Goal: Task Accomplishment & Management: Use online tool/utility

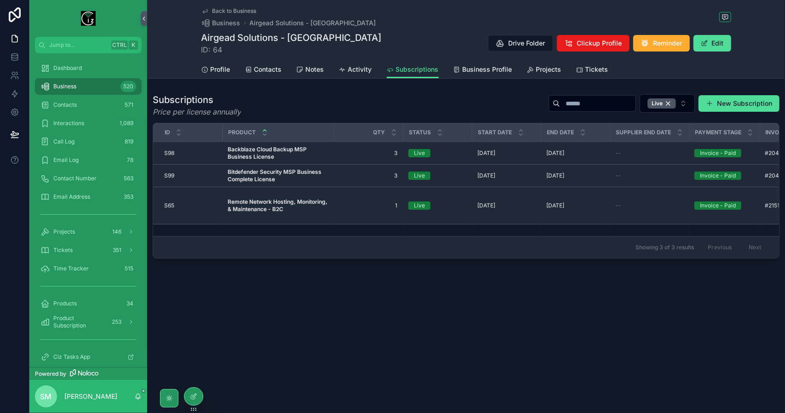
click at [285, 69] on div "Profile Contacts Notes Activity Subscriptions Business Profile Projects Tickets" at bounding box center [467, 69] width 530 height 17
click at [271, 70] on span "Contacts" at bounding box center [268, 69] width 28 height 9
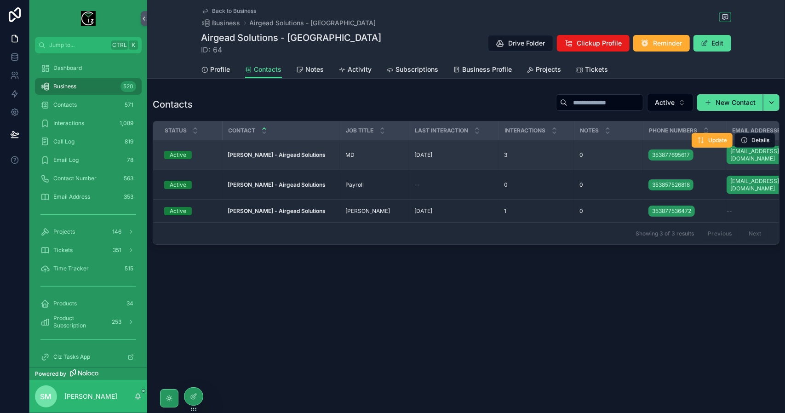
click at [273, 145] on td "[PERSON_NAME] - Airgead Solutions [PERSON_NAME] - Airgead Solutions" at bounding box center [281, 155] width 118 height 30
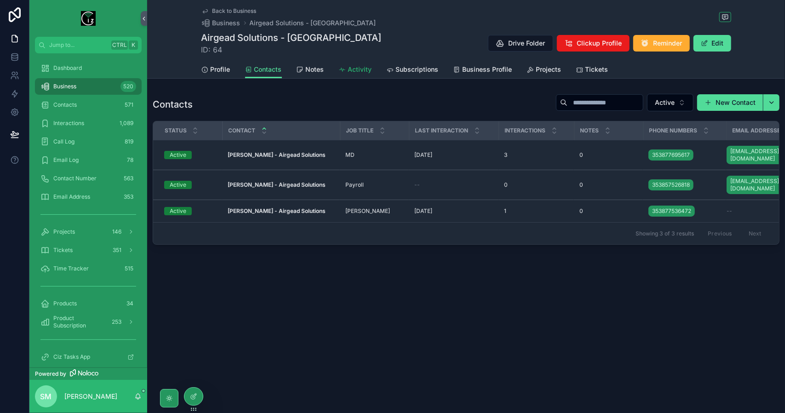
click at [359, 72] on span "Activity" at bounding box center [360, 69] width 24 height 9
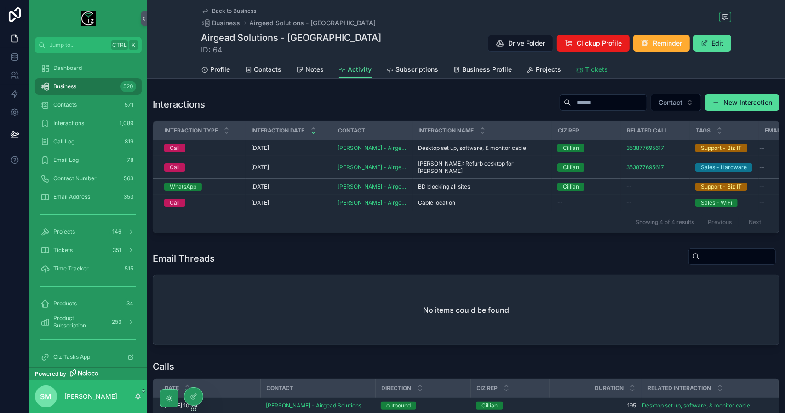
click at [593, 67] on span "Tickets" at bounding box center [597, 69] width 23 height 9
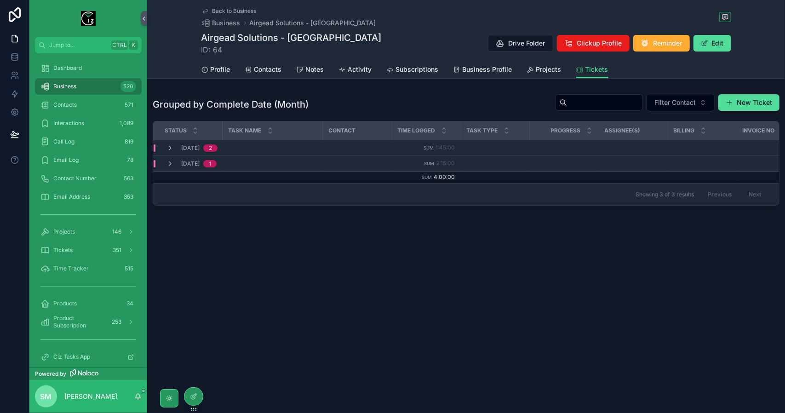
click at [191, 157] on td "[DATE] 1" at bounding box center [272, 164] width 238 height 16
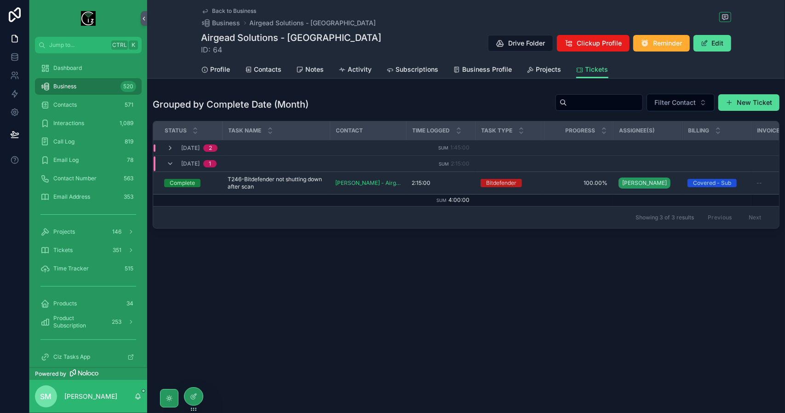
click at [191, 157] on div "[DATE] 1" at bounding box center [198, 163] width 35 height 15
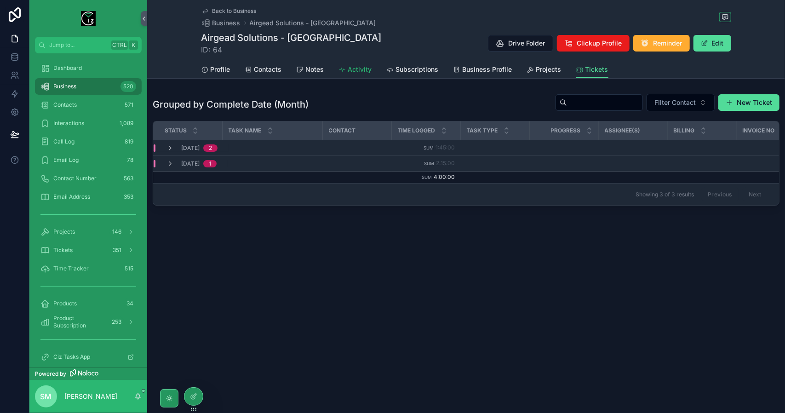
click at [353, 74] on span "Activity" at bounding box center [360, 69] width 24 height 9
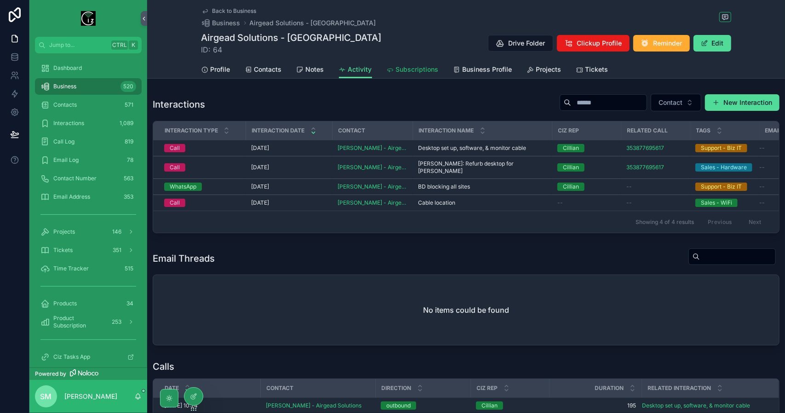
click at [407, 66] on span "Subscriptions" at bounding box center [417, 69] width 43 height 9
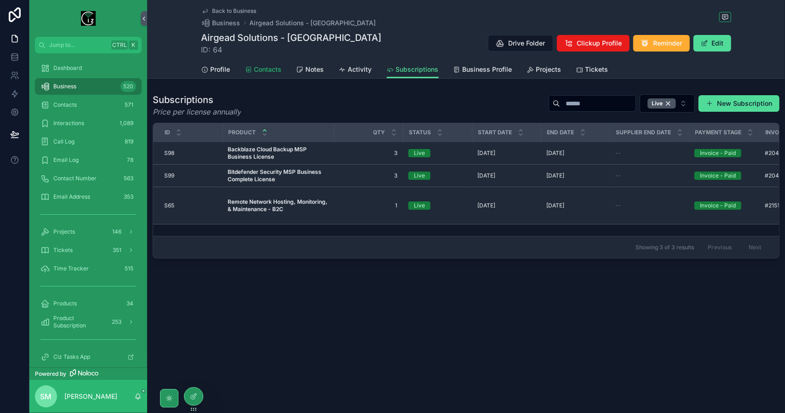
click at [269, 69] on span "Contacts" at bounding box center [268, 69] width 28 height 9
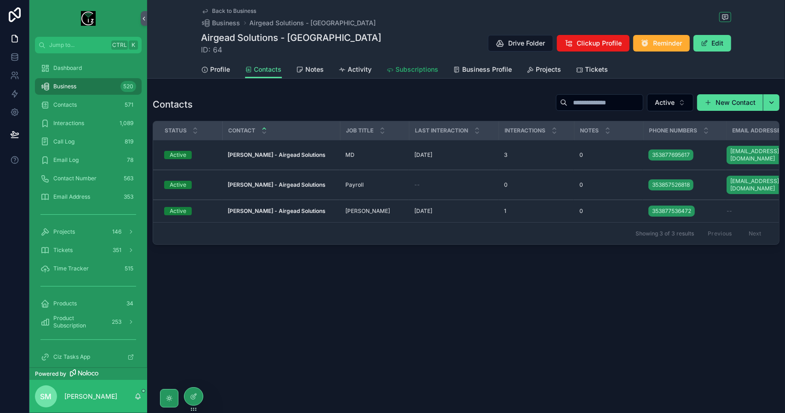
click at [425, 69] on span "Subscriptions" at bounding box center [417, 69] width 43 height 9
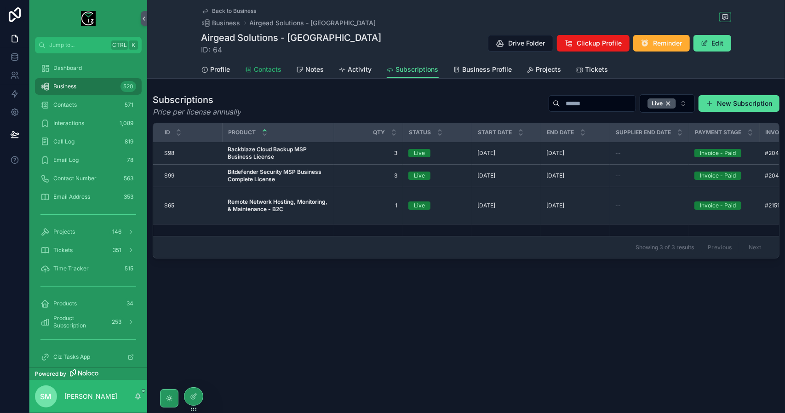
click at [267, 74] on span "Contacts" at bounding box center [268, 69] width 28 height 9
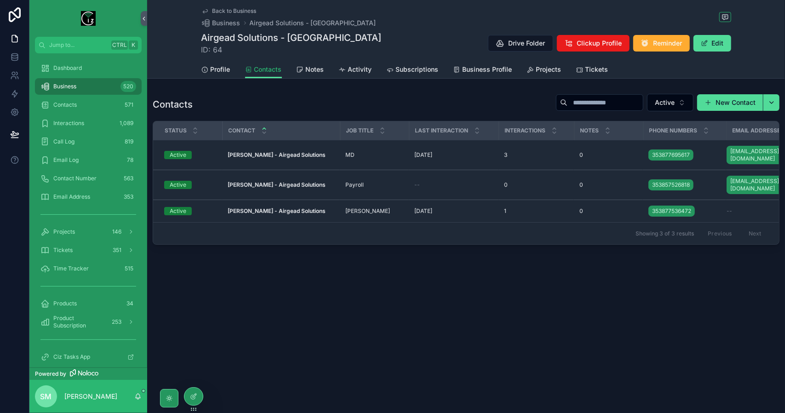
click at [267, 74] on span "Contacts" at bounding box center [268, 69] width 28 height 9
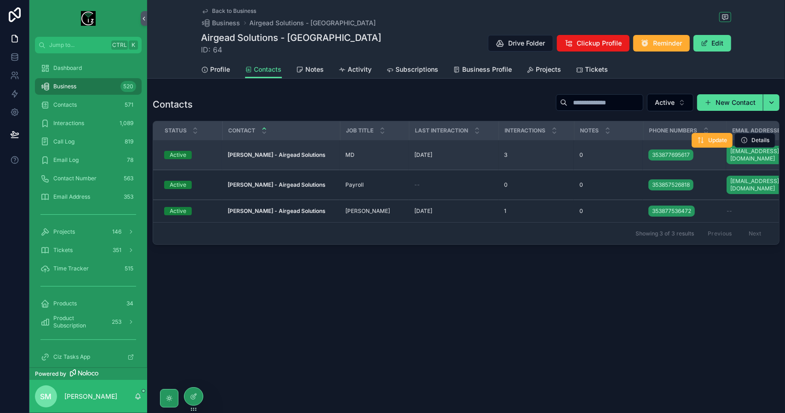
click at [314, 151] on strong "[PERSON_NAME] - Airgead Solutions" at bounding box center [277, 154] width 98 height 7
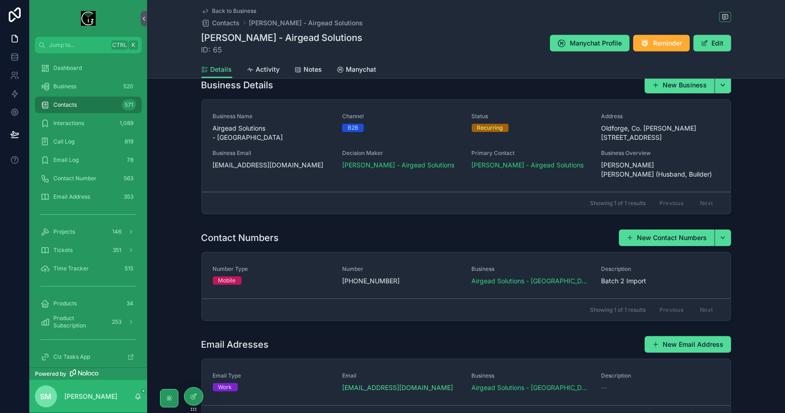
scroll to position [368, 0]
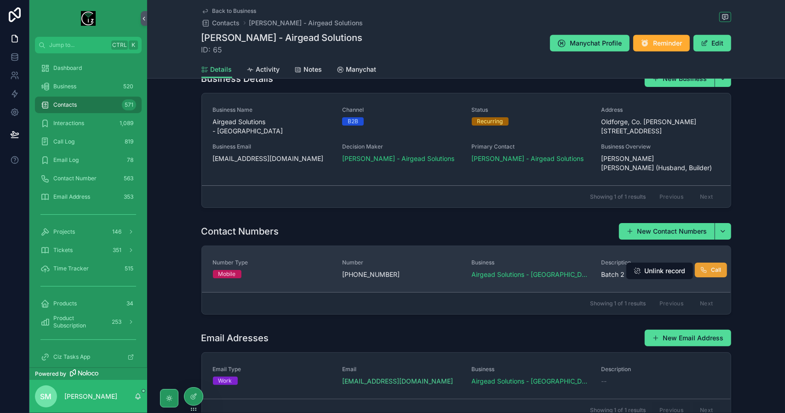
click at [706, 263] on button "Call" at bounding box center [711, 270] width 32 height 15
click at [94, 67] on div "Dashboard" at bounding box center [88, 68] width 96 height 15
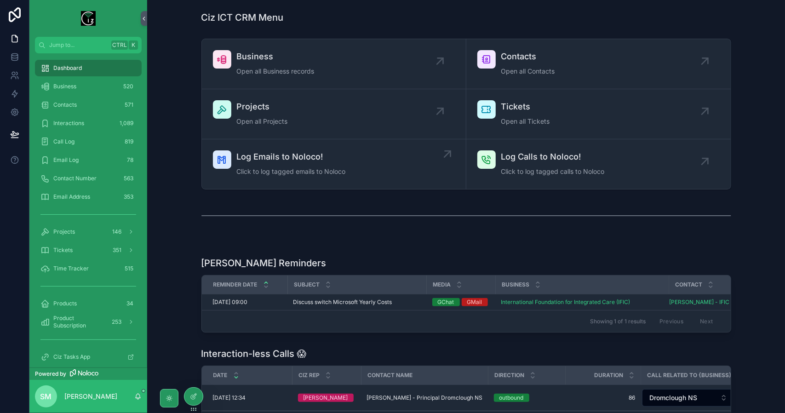
click at [348, 168] on div "Log Emails to Noloco! Click to log tagged emails to Noloco" at bounding box center [334, 164] width 242 height 28
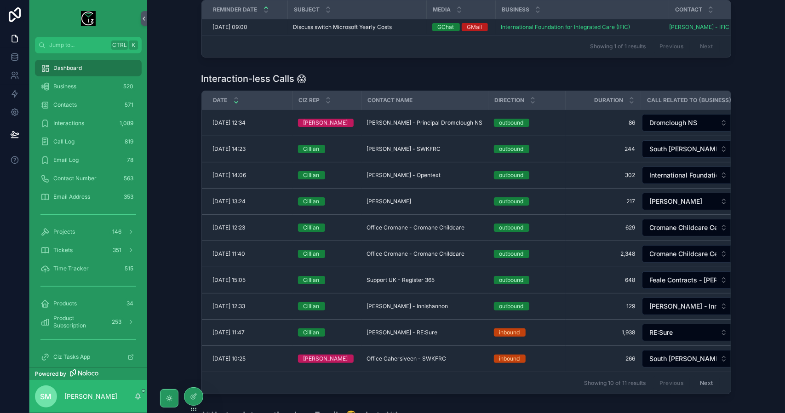
scroll to position [276, 0]
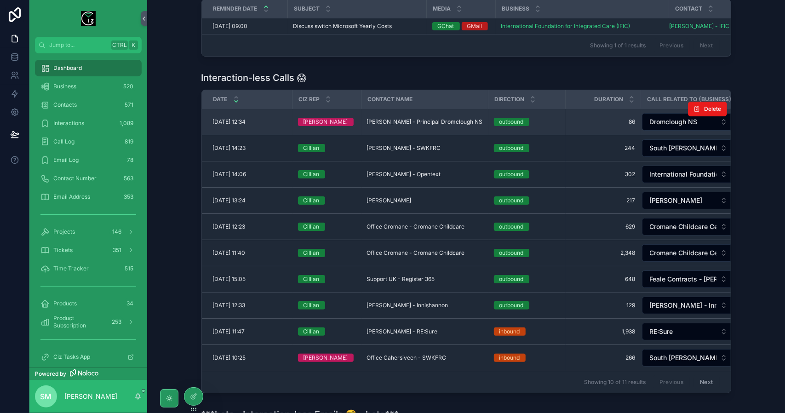
click at [423, 125] on span "[PERSON_NAME] - Principal Dromclough NS" at bounding box center [425, 121] width 116 height 7
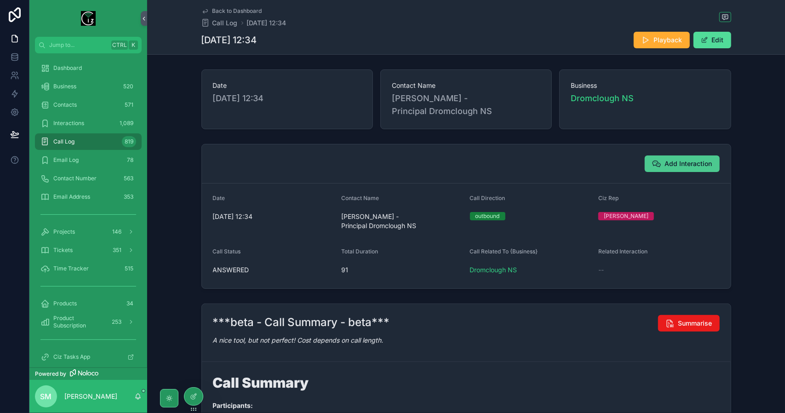
click at [697, 166] on span "Add Interaction" at bounding box center [688, 163] width 47 height 9
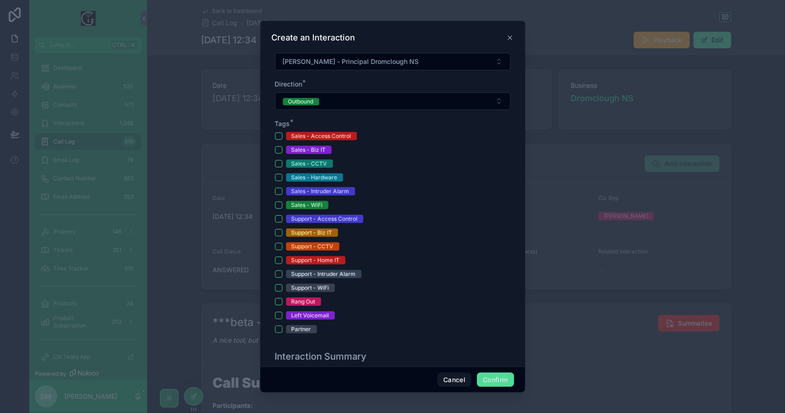
scroll to position [230, 0]
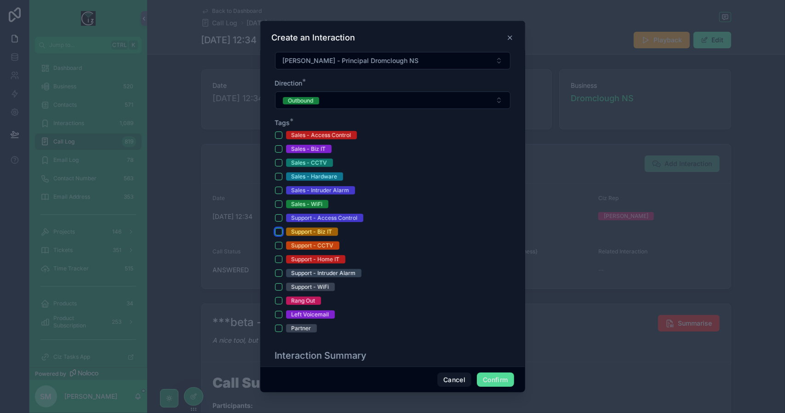
click at [276, 228] on button "Support - Biz IT" at bounding box center [278, 231] width 7 height 7
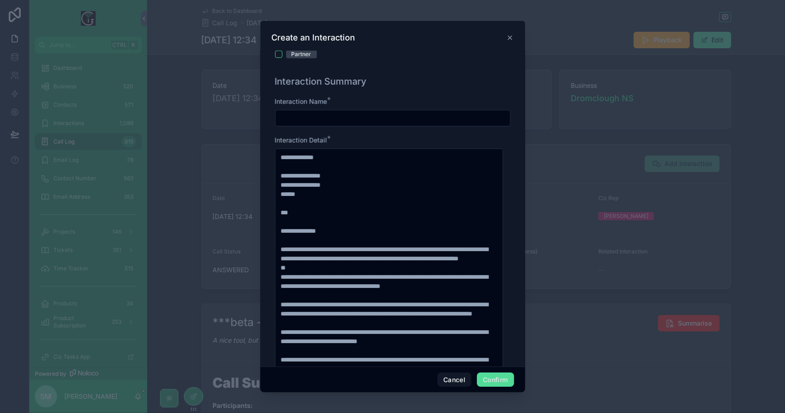
scroll to position [506, 0]
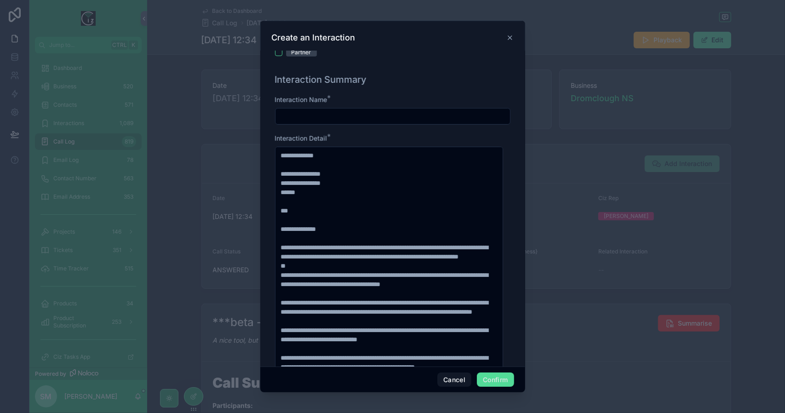
click at [306, 122] on div at bounding box center [393, 116] width 236 height 17
click at [304, 114] on input "text" at bounding box center [393, 116] width 235 height 13
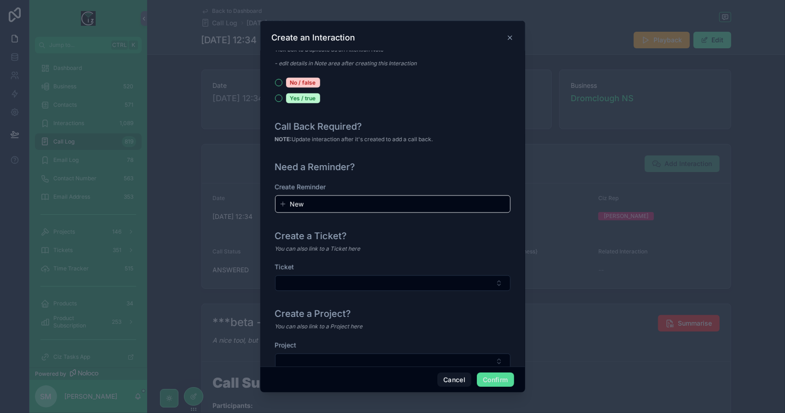
scroll to position [989, 0]
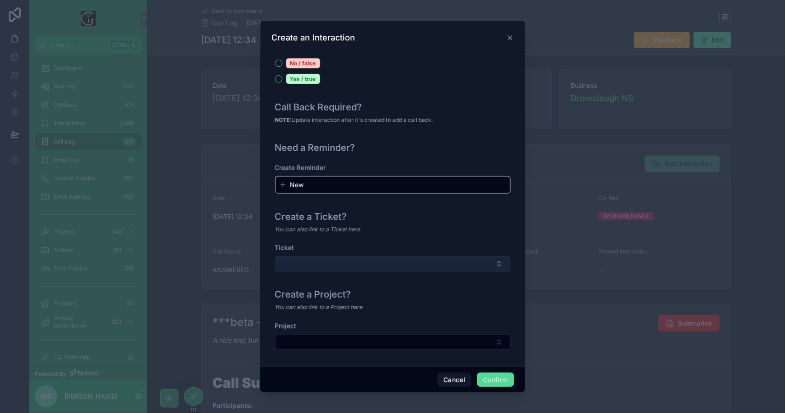
type input "**********"
click at [406, 266] on button "Select Button" at bounding box center [393, 264] width 236 height 16
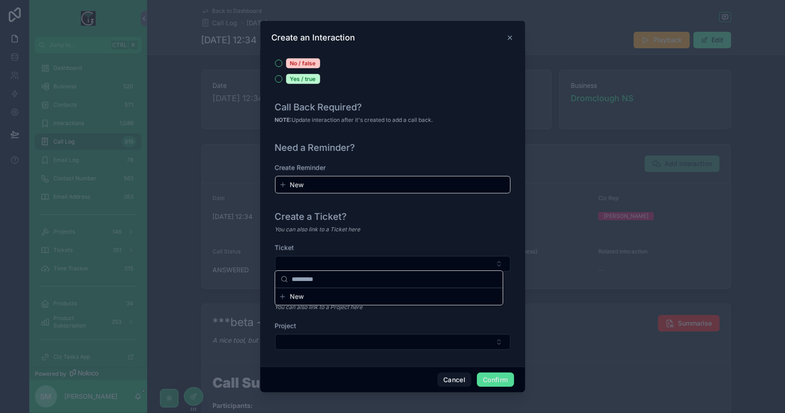
click at [424, 232] on div "Create a Ticket? You can also link to a Ticket here Ticket" at bounding box center [392, 246] width 243 height 78
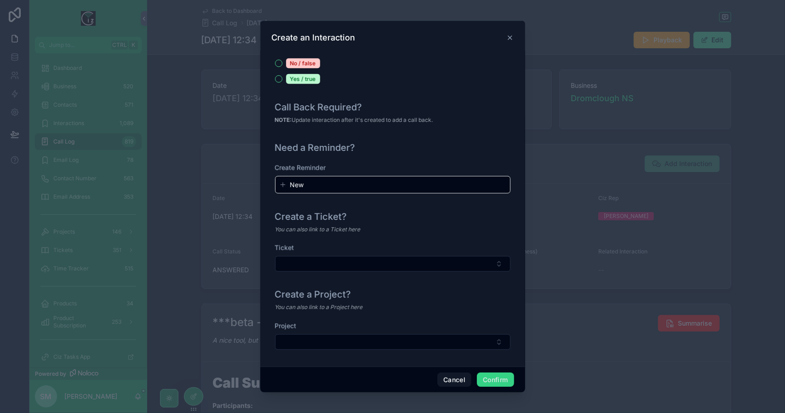
click at [492, 381] on button "Confirm" at bounding box center [495, 380] width 37 height 15
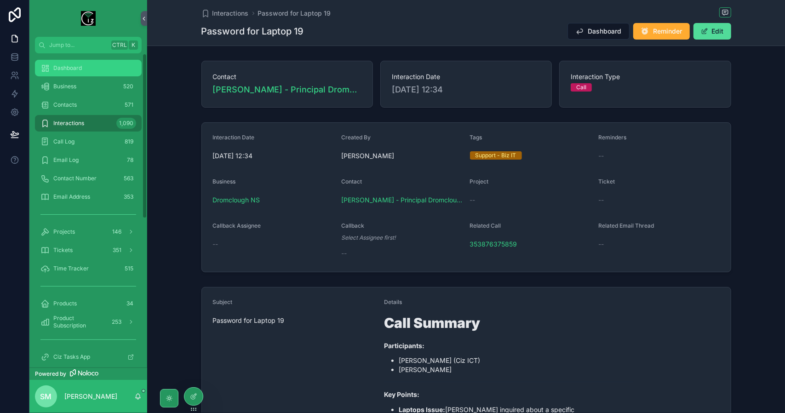
click at [87, 63] on div "Dashboard" at bounding box center [88, 68] width 96 height 15
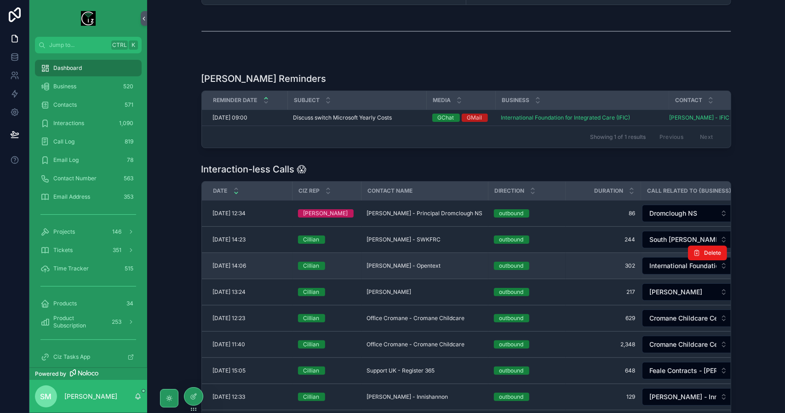
scroll to position [276, 0]
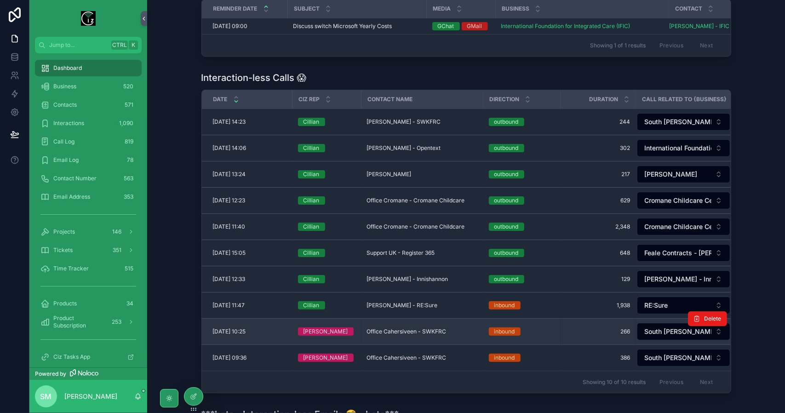
click at [420, 325] on td "Office Cahersiveen - SWKFRC Office Cahersiveen - [GEOGRAPHIC_DATA]" at bounding box center [423, 332] width 122 height 26
click at [421, 327] on td "Office Cahersiveen - SWKFRC Office Cahersiveen - [GEOGRAPHIC_DATA]" at bounding box center [423, 332] width 122 height 26
click at [421, 329] on span "Office Cahersiveen - SWKFRC" at bounding box center [407, 331] width 80 height 7
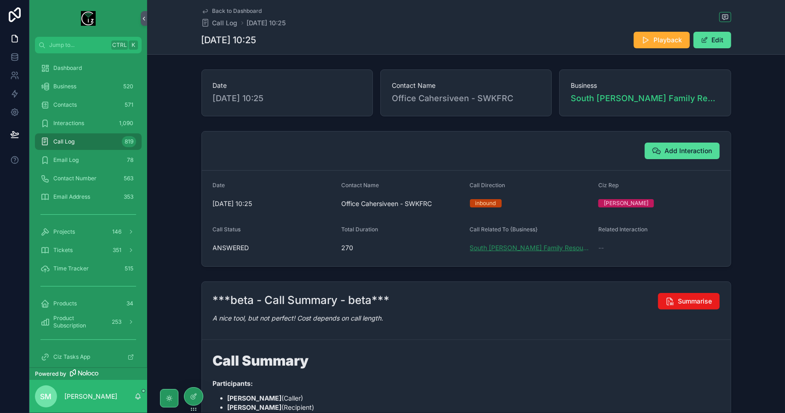
click at [521, 246] on span "South [PERSON_NAME] Family Resource Centre (SWKFRC)" at bounding box center [530, 247] width 121 height 9
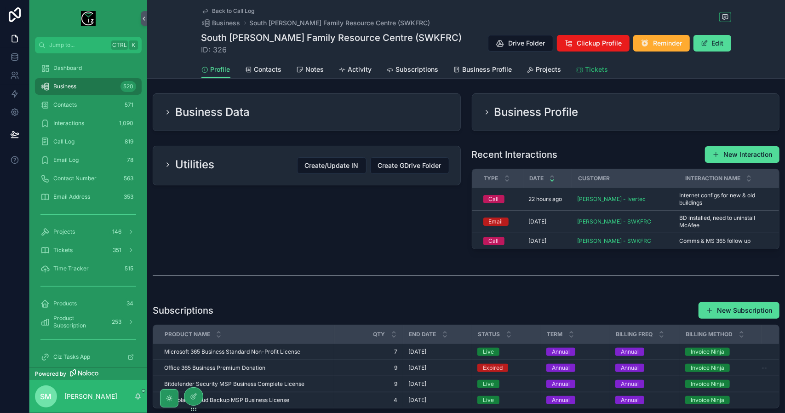
click at [579, 69] on icon "scrollable content" at bounding box center [579, 69] width 7 height 7
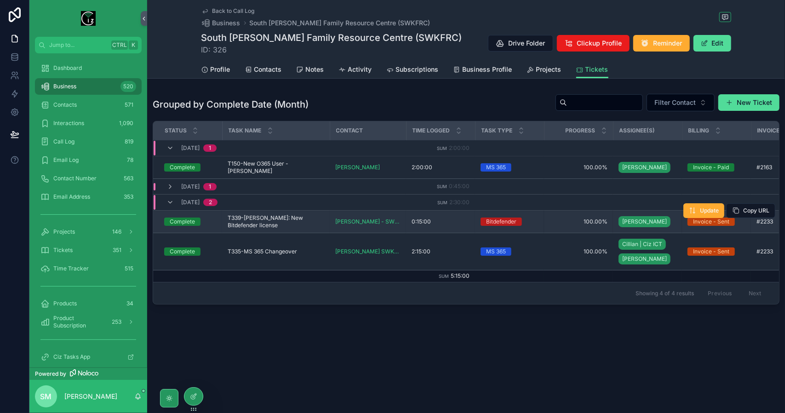
click at [268, 217] on span "T339-[PERSON_NAME]: New Bitdefender license" at bounding box center [276, 221] width 97 height 15
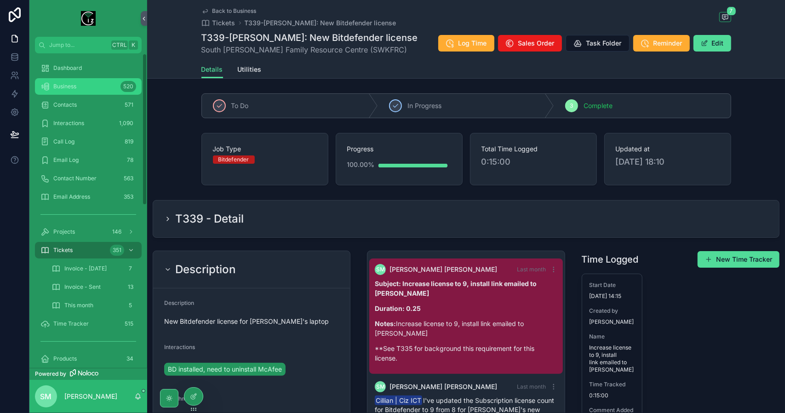
click at [85, 85] on div "Business 520" at bounding box center [88, 86] width 96 height 15
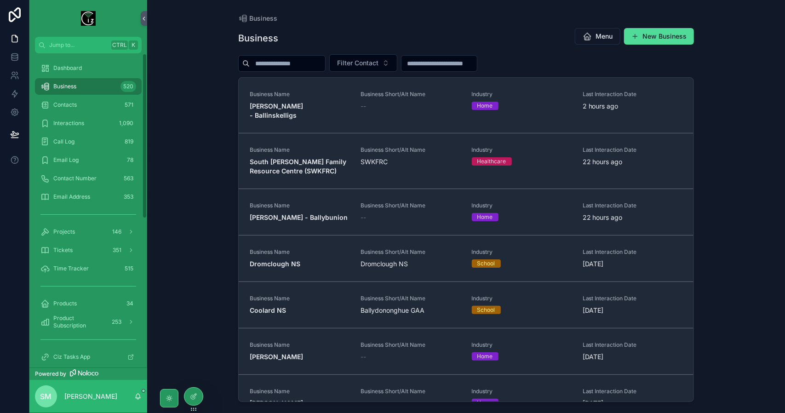
click at [67, 79] on div "Business 520" at bounding box center [88, 86] width 96 height 15
click at [68, 69] on span "Dashboard" at bounding box center [67, 67] width 29 height 7
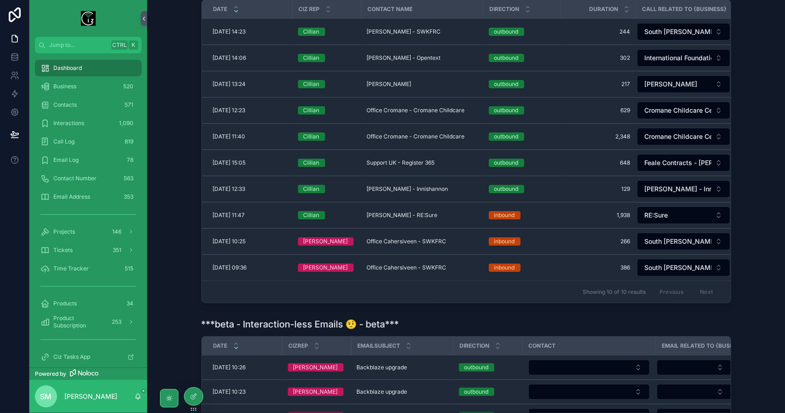
scroll to position [414, 0]
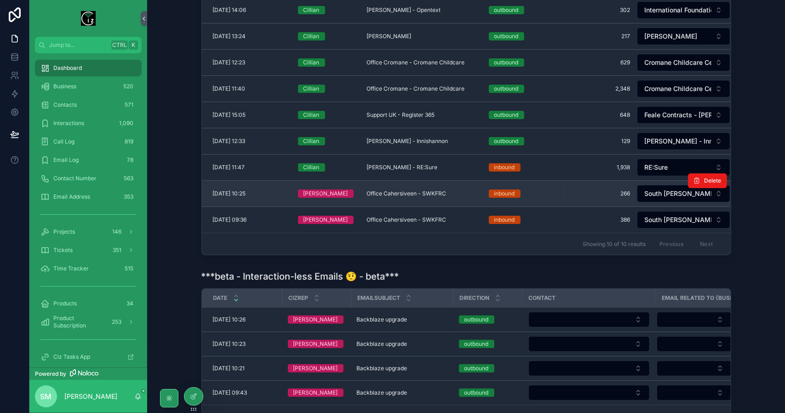
click at [419, 191] on span "Office Cahersiveen - SWKFRC" at bounding box center [407, 193] width 80 height 7
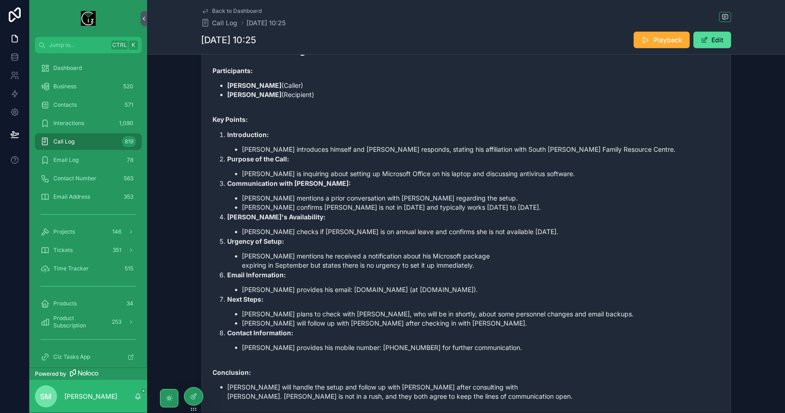
scroll to position [321, 0]
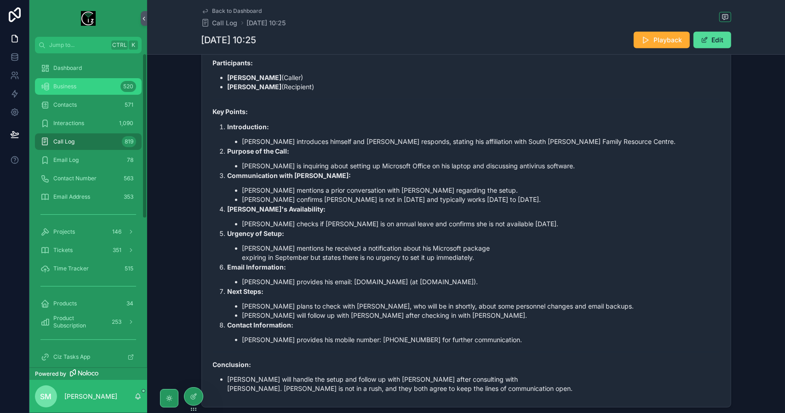
click at [83, 86] on div "Business 520" at bounding box center [88, 86] width 96 height 15
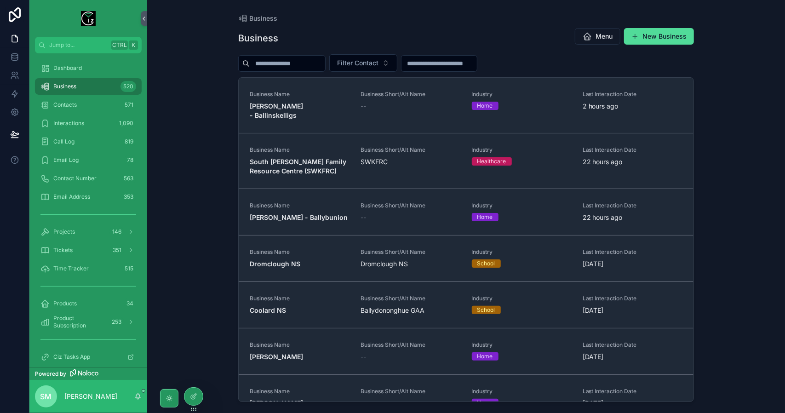
click at [274, 62] on input "scrollable content" at bounding box center [287, 63] width 75 height 13
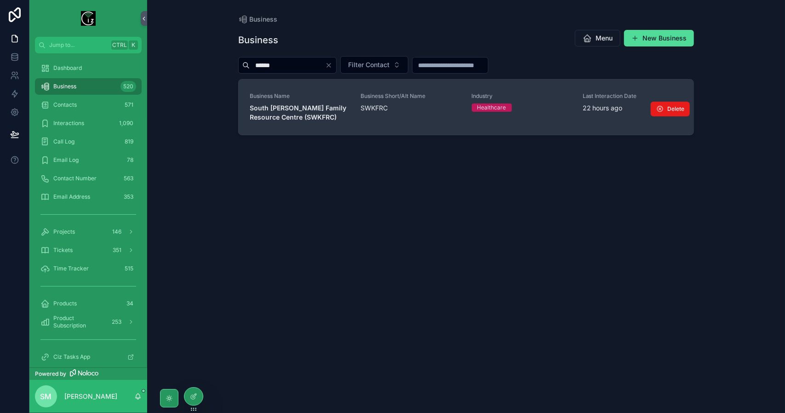
type input "******"
click at [323, 108] on strong "South [PERSON_NAME] Family Resource Centre (SWKFRC)" at bounding box center [299, 112] width 98 height 17
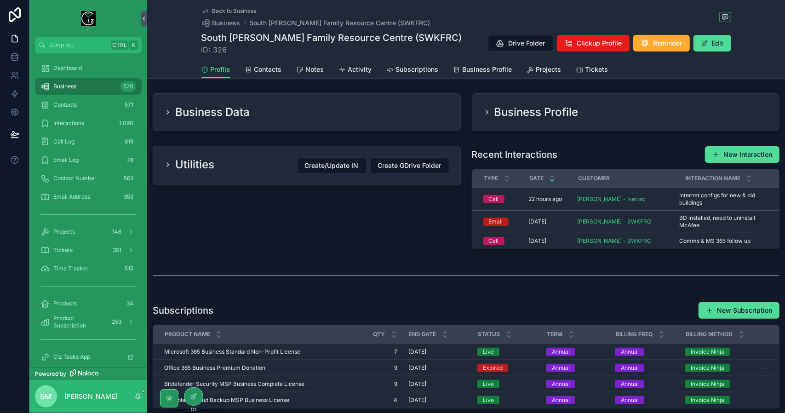
click at [605, 69] on div "Profile Contacts Notes Activity Subscriptions Business Profile Projects Tickets" at bounding box center [467, 69] width 530 height 17
click at [596, 69] on span "Tickets" at bounding box center [597, 69] width 23 height 9
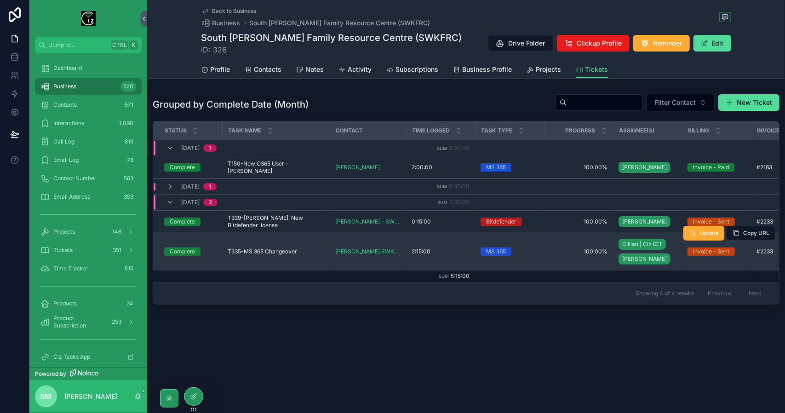
click at [259, 248] on span "T335-MS 365 Changeover" at bounding box center [262, 251] width 69 height 7
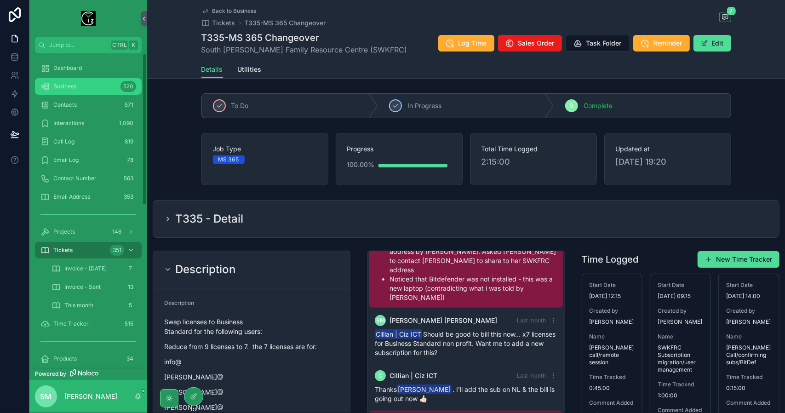
click at [62, 80] on div "Business 520" at bounding box center [88, 86] width 96 height 15
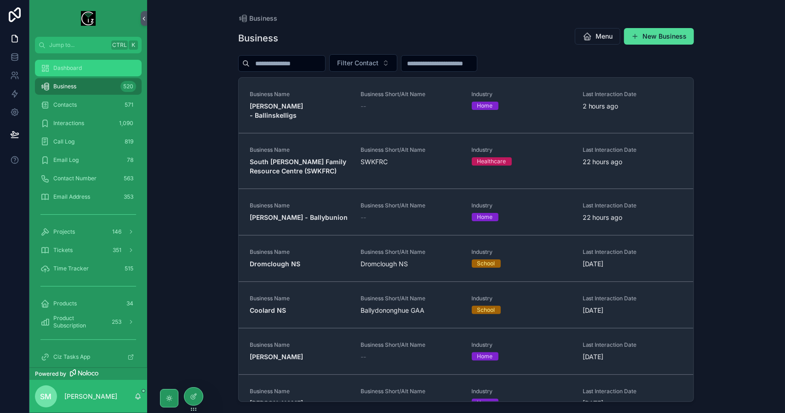
click at [69, 67] on span "Dashboard" at bounding box center [67, 67] width 29 height 7
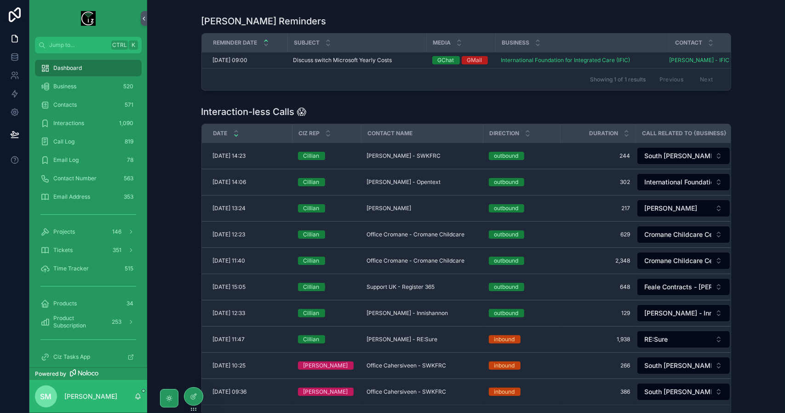
scroll to position [276, 0]
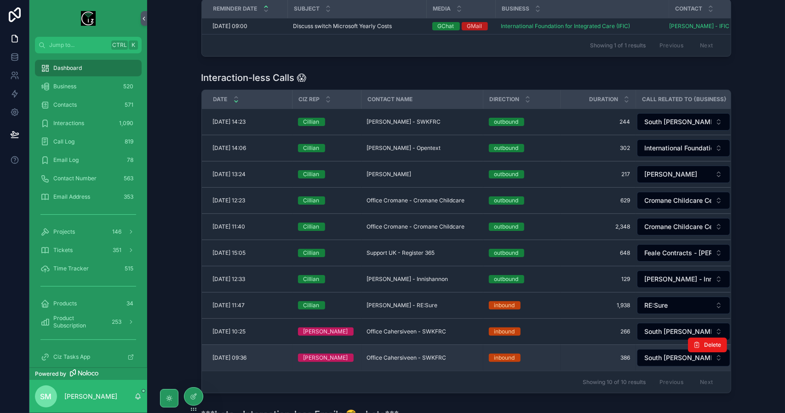
click at [590, 356] on span "386" at bounding box center [598, 357] width 64 height 7
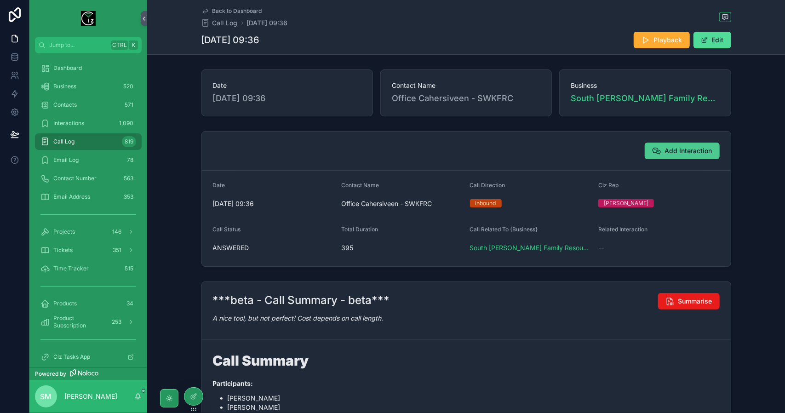
click at [682, 149] on span "Add Interaction" at bounding box center [688, 150] width 47 height 9
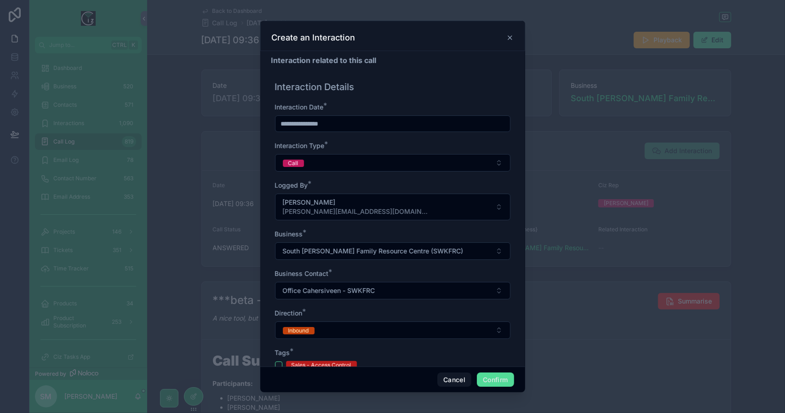
click at [510, 36] on icon at bounding box center [510, 37] width 7 height 7
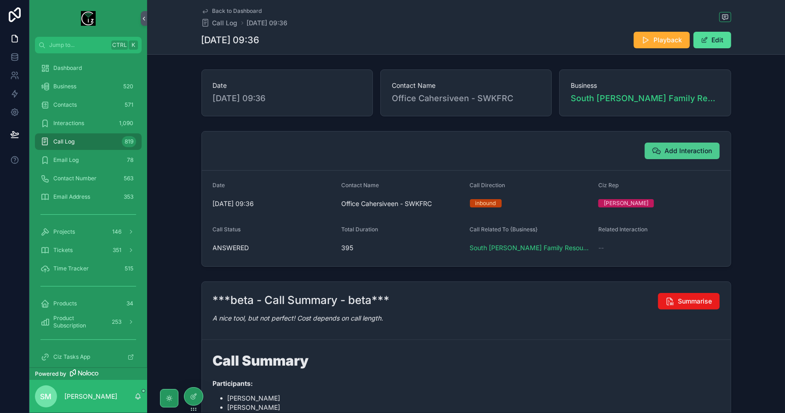
click at [688, 144] on button "Add Interaction" at bounding box center [682, 151] width 75 height 17
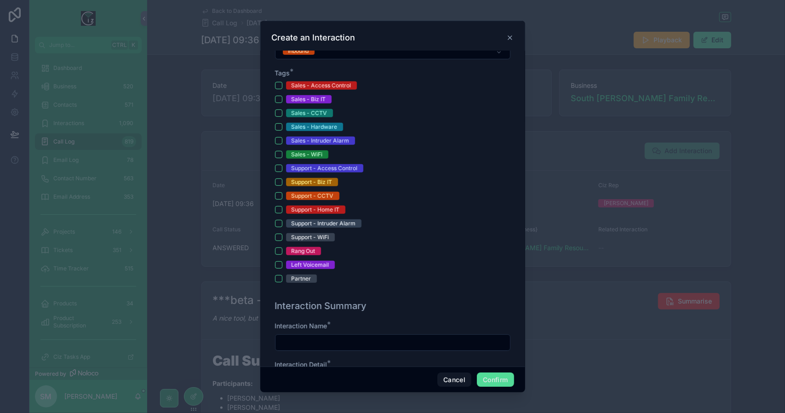
scroll to position [276, 0]
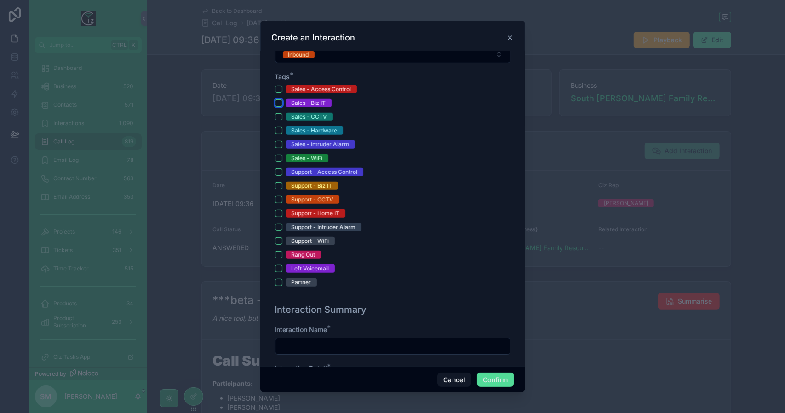
click at [276, 101] on button "Sales - Biz IT" at bounding box center [278, 102] width 7 height 7
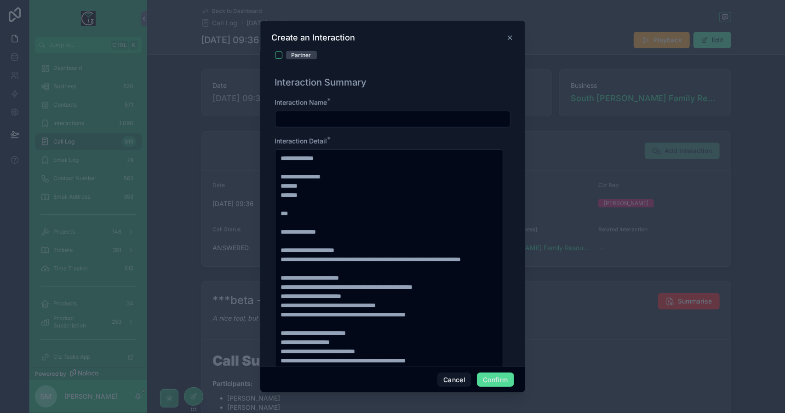
scroll to position [506, 0]
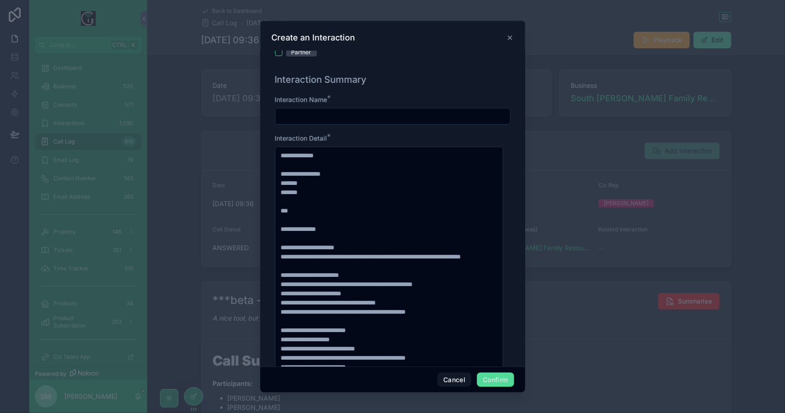
click at [317, 114] on input "text" at bounding box center [393, 116] width 235 height 13
type input "*"
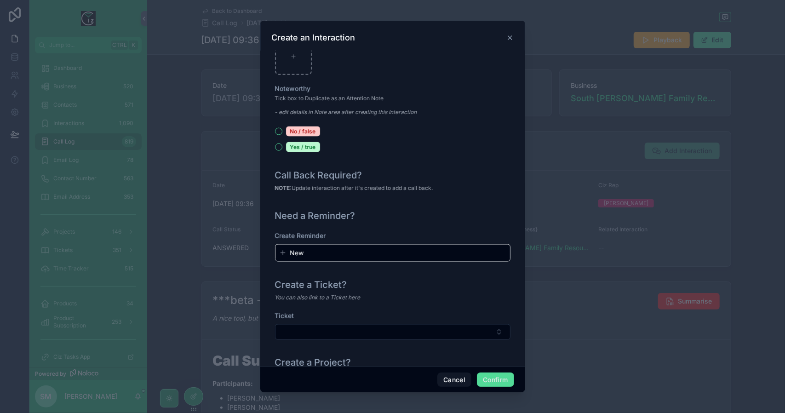
scroll to position [989, 0]
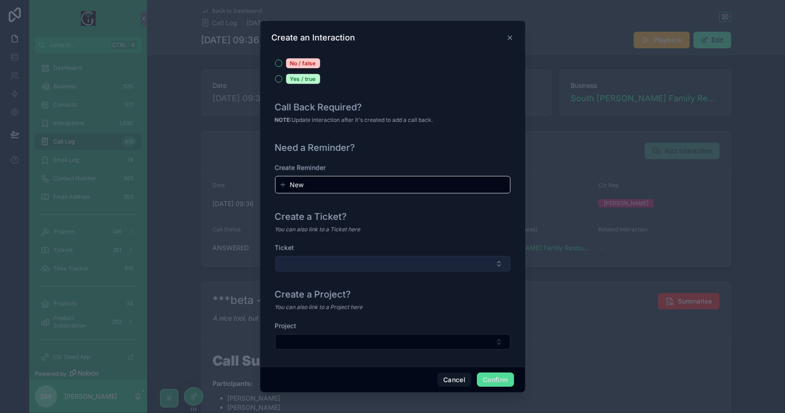
type input "**********"
click at [432, 265] on button "Select Button" at bounding box center [393, 264] width 236 height 16
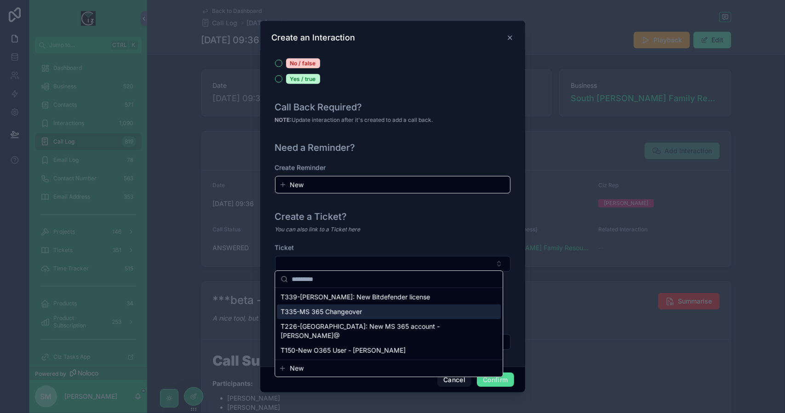
click at [415, 306] on div "T335-MS 365 Changeover" at bounding box center [389, 312] width 224 height 15
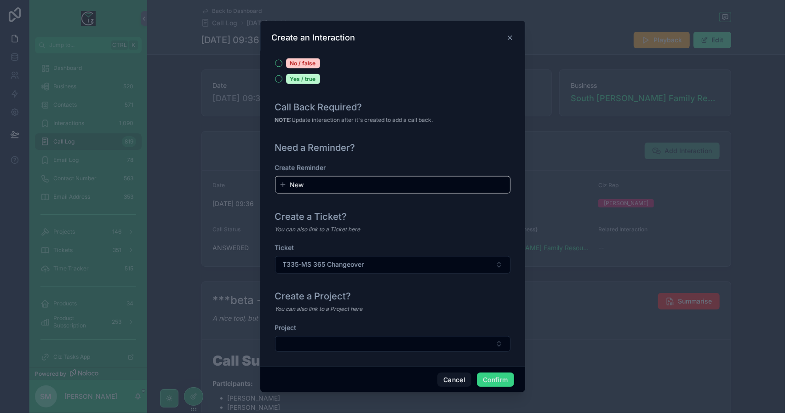
click at [492, 378] on button "Confirm" at bounding box center [495, 380] width 37 height 15
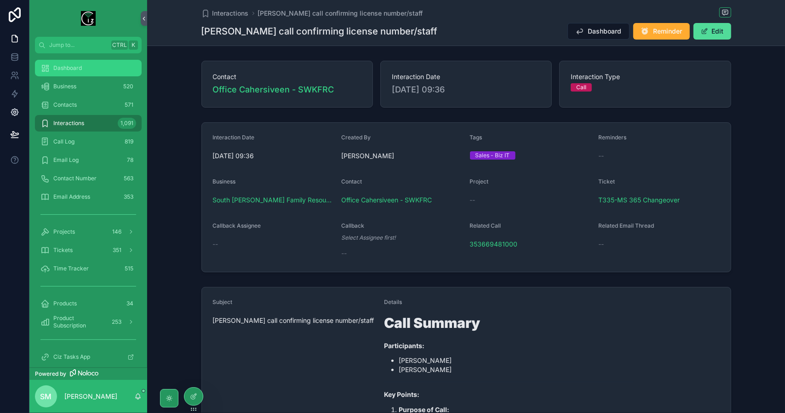
drag, startPoint x: 95, startPoint y: 67, endPoint x: 3, endPoint y: 117, distance: 105.4
click at [95, 67] on div "Dashboard" at bounding box center [88, 68] width 96 height 15
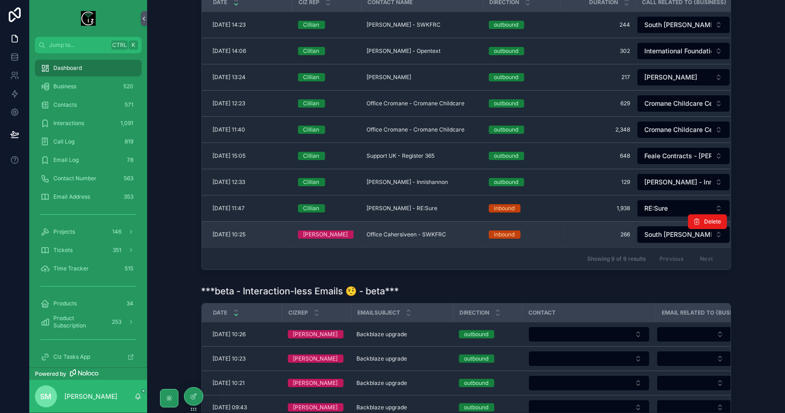
scroll to position [368, 0]
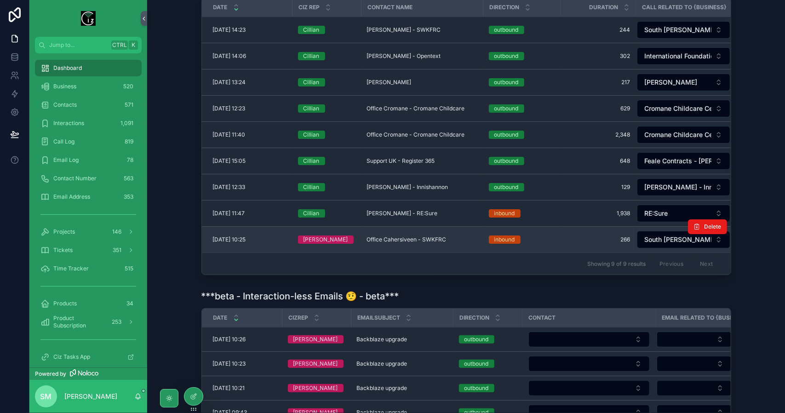
click at [406, 242] on span "Office Cahersiveen - SWKFRC" at bounding box center [407, 239] width 80 height 7
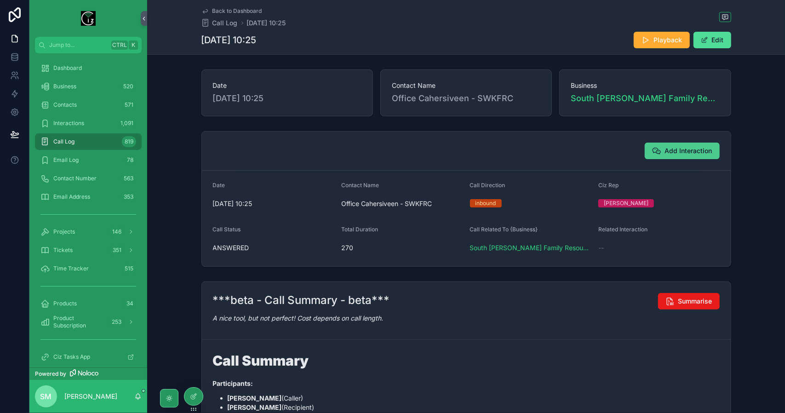
click at [698, 150] on span "Add Interaction" at bounding box center [688, 150] width 47 height 9
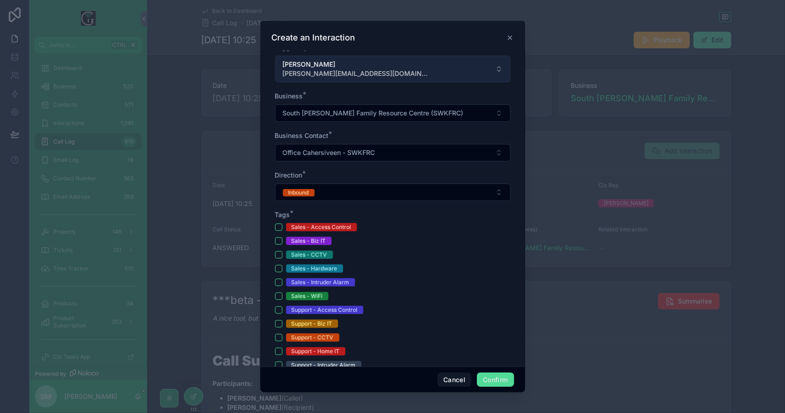
scroll to position [230, 0]
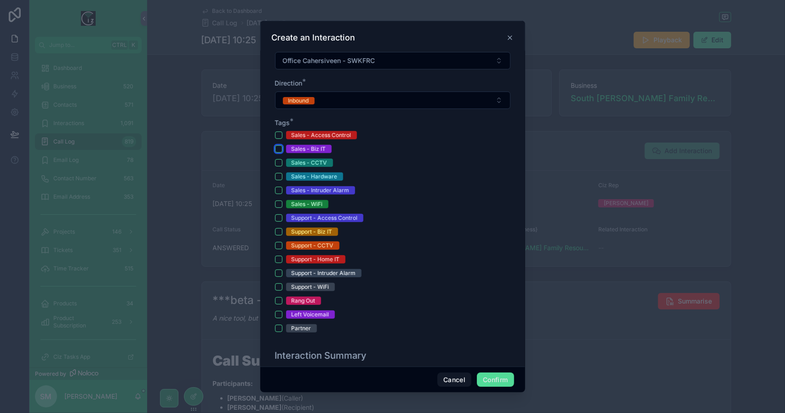
click at [277, 147] on button "Sales - Biz IT" at bounding box center [278, 148] width 7 height 7
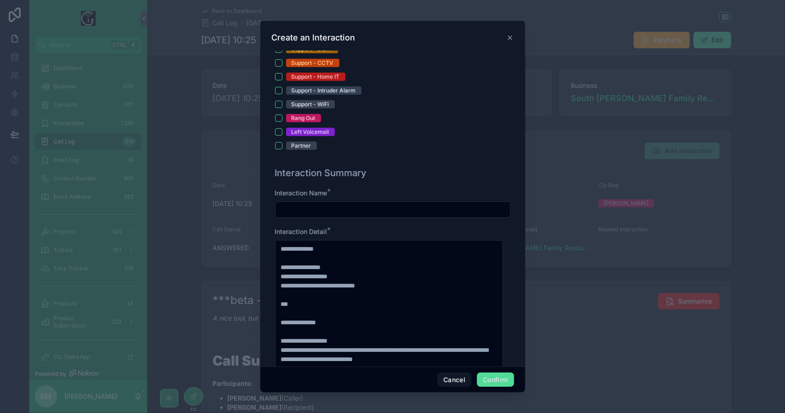
scroll to position [414, 0]
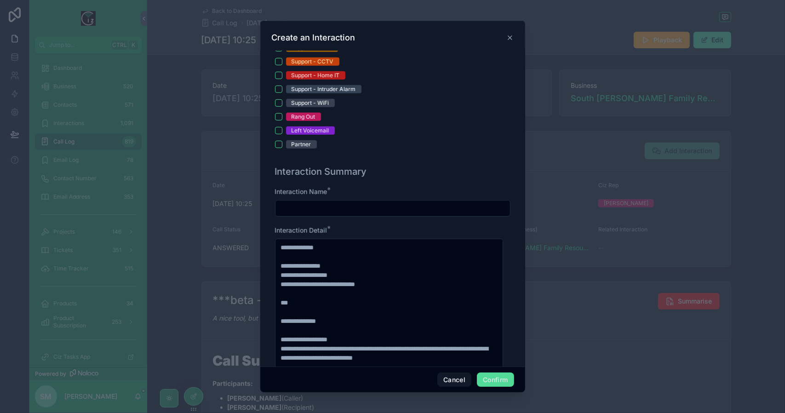
click at [319, 202] on input "text" at bounding box center [393, 208] width 235 height 13
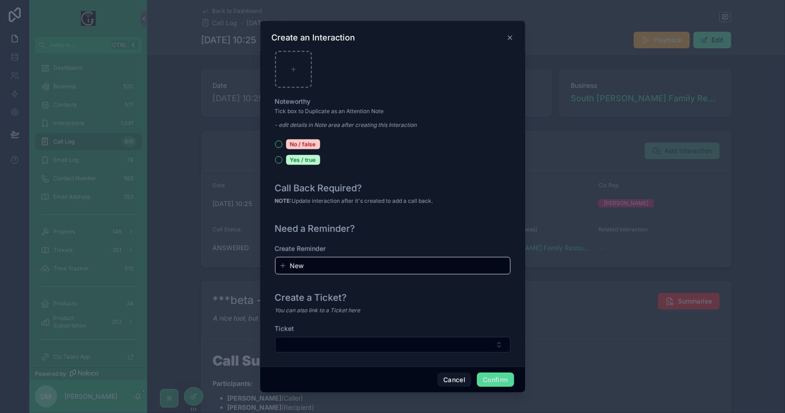
scroll to position [989, 0]
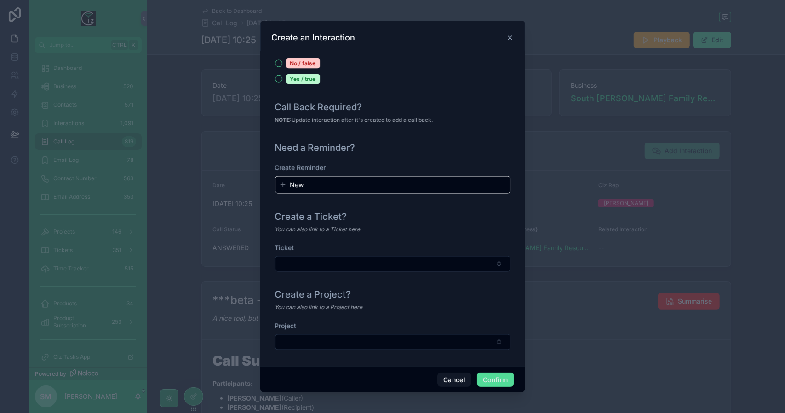
type input "**********"
click at [425, 269] on div "Ticket" at bounding box center [393, 262] width 236 height 38
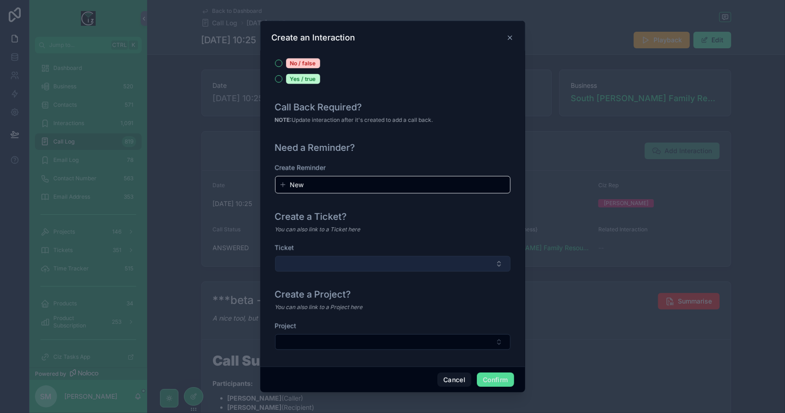
click at [420, 262] on button "Select Button" at bounding box center [393, 264] width 236 height 16
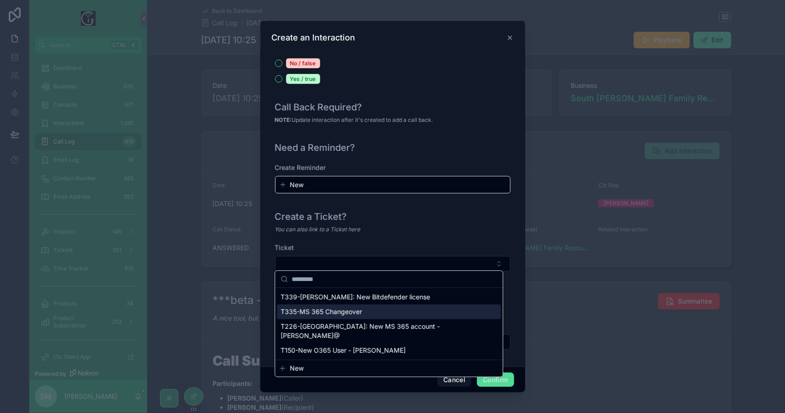
click at [391, 310] on div "T335-MS 365 Changeover" at bounding box center [389, 312] width 224 height 15
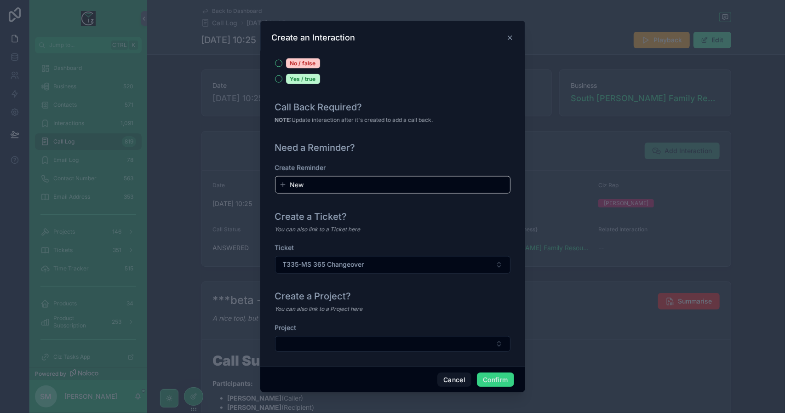
click at [490, 377] on button "Confirm" at bounding box center [495, 380] width 37 height 15
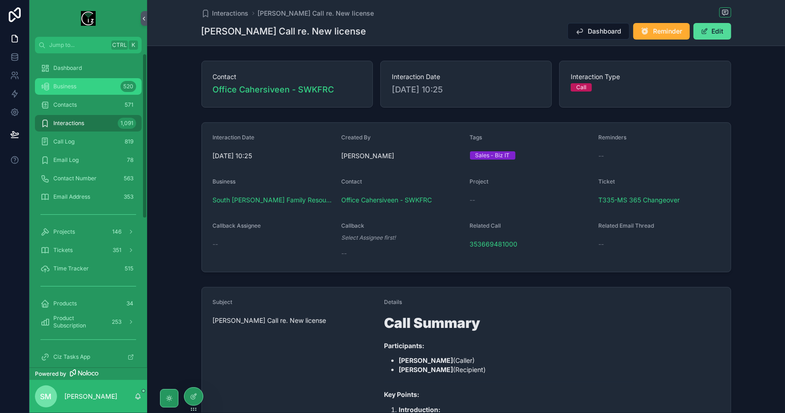
click at [92, 90] on div "Business 520" at bounding box center [88, 86] width 96 height 15
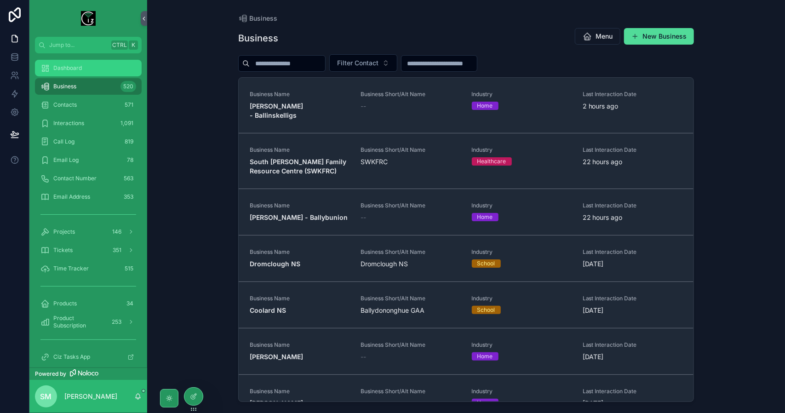
click at [91, 69] on div "Dashboard" at bounding box center [88, 68] width 96 height 15
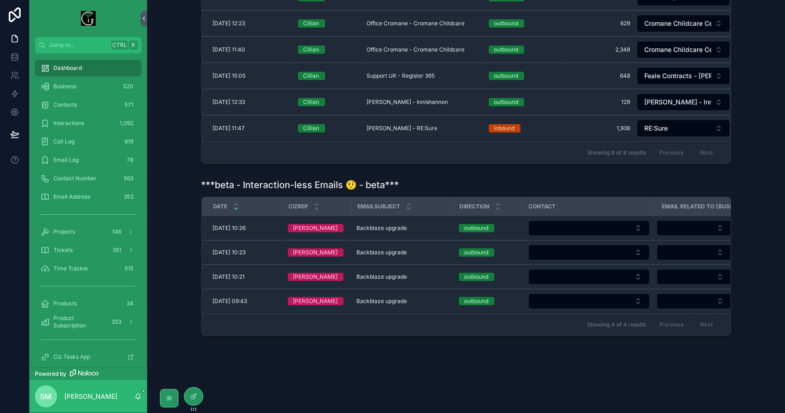
scroll to position [459, 0]
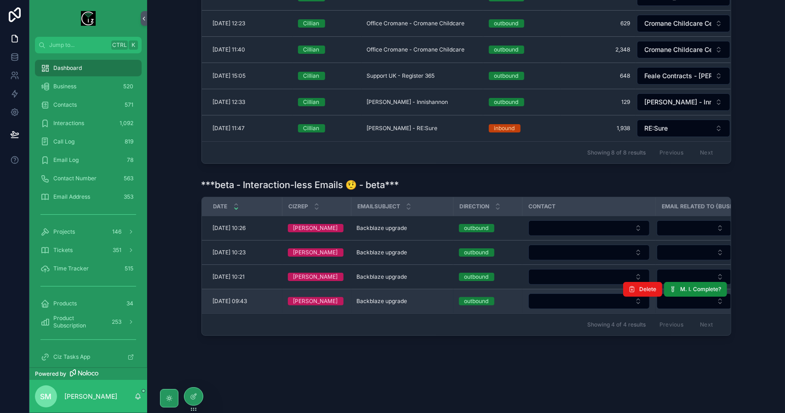
click at [385, 300] on span "Backblaze upgrade" at bounding box center [382, 301] width 51 height 7
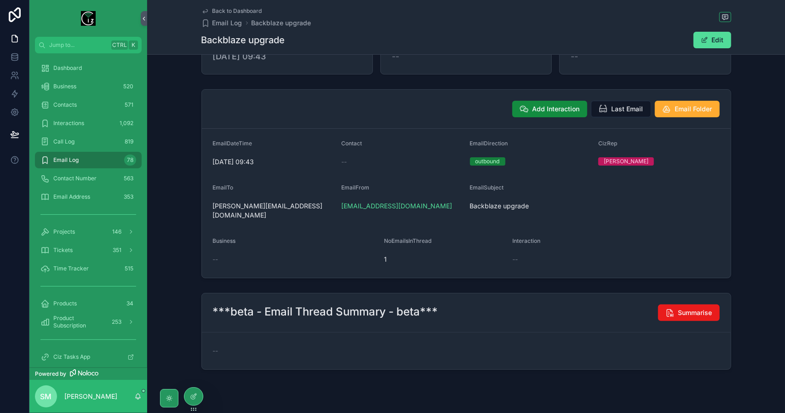
scroll to position [51, 0]
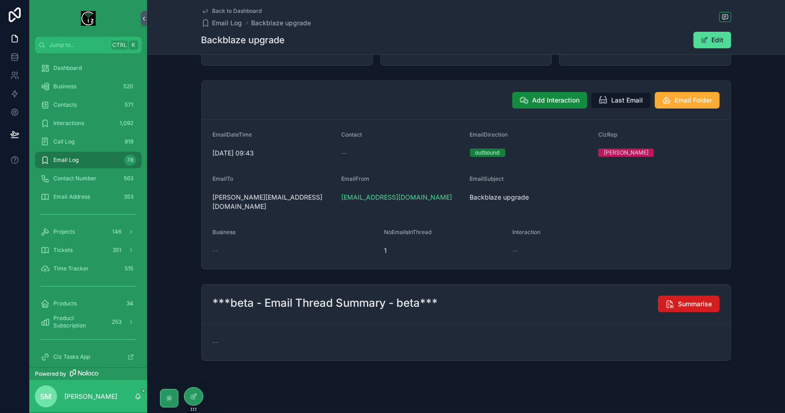
click at [680, 300] on span "Summarise" at bounding box center [696, 304] width 34 height 9
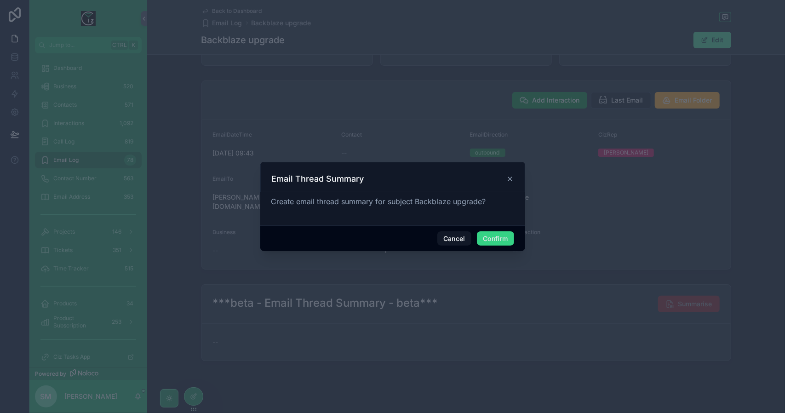
click at [496, 241] on button "Confirm" at bounding box center [495, 238] width 37 height 15
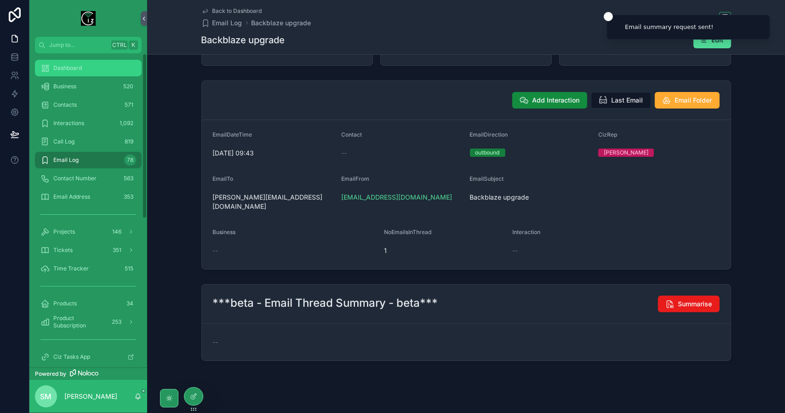
click at [80, 69] on span "Dashboard" at bounding box center [67, 67] width 29 height 7
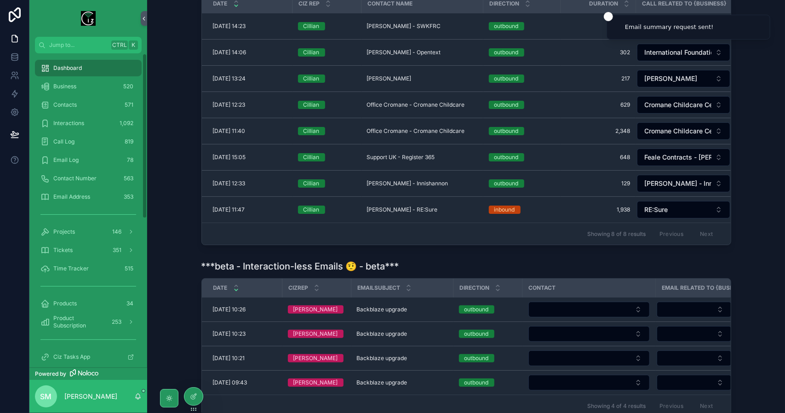
scroll to position [373, 0]
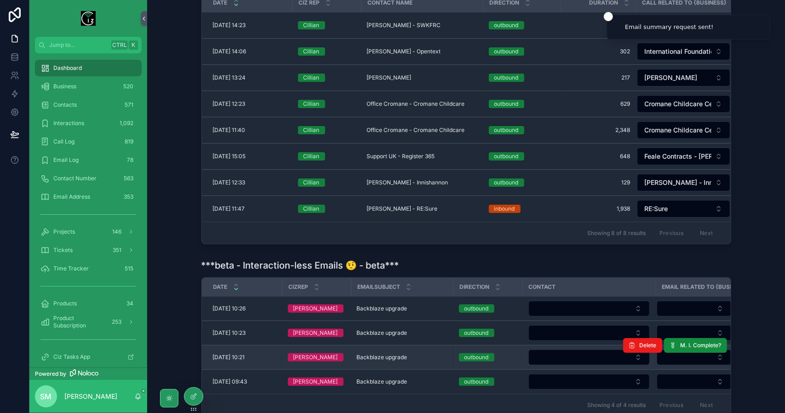
click at [392, 361] on span "Backblaze upgrade" at bounding box center [382, 357] width 51 height 7
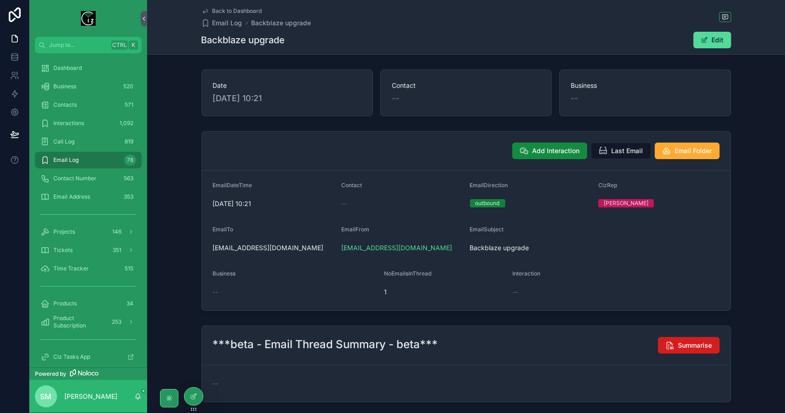
click at [681, 347] on span "Summarise" at bounding box center [696, 345] width 34 height 9
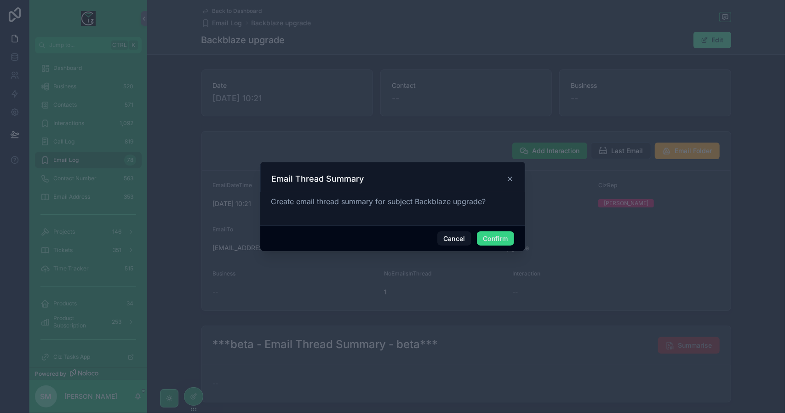
click at [493, 240] on button "Confirm" at bounding box center [495, 238] width 37 height 15
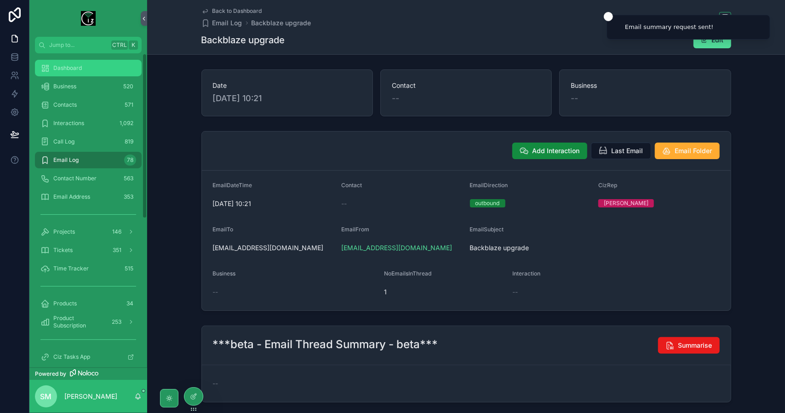
click at [104, 67] on div "Dashboard" at bounding box center [88, 68] width 96 height 15
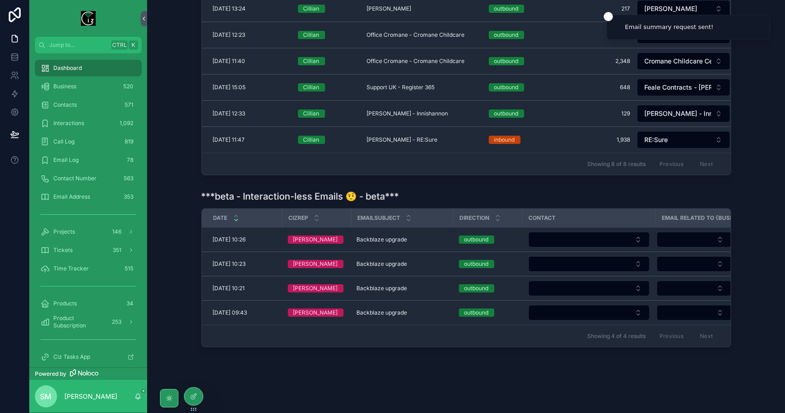
scroll to position [459, 0]
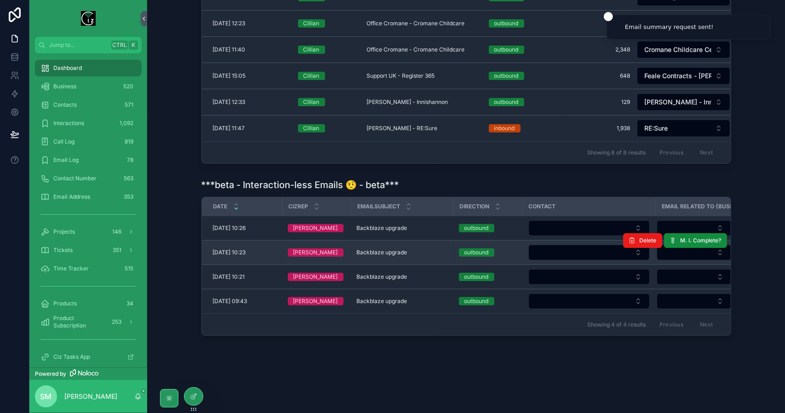
click at [395, 249] on span "Backblaze upgrade" at bounding box center [382, 252] width 51 height 7
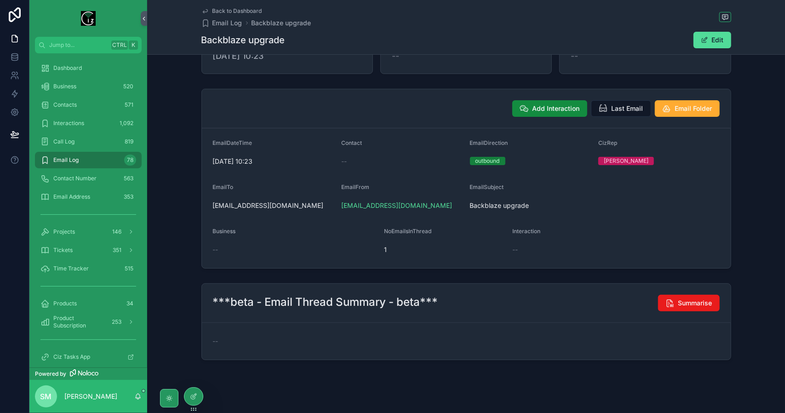
scroll to position [51, 0]
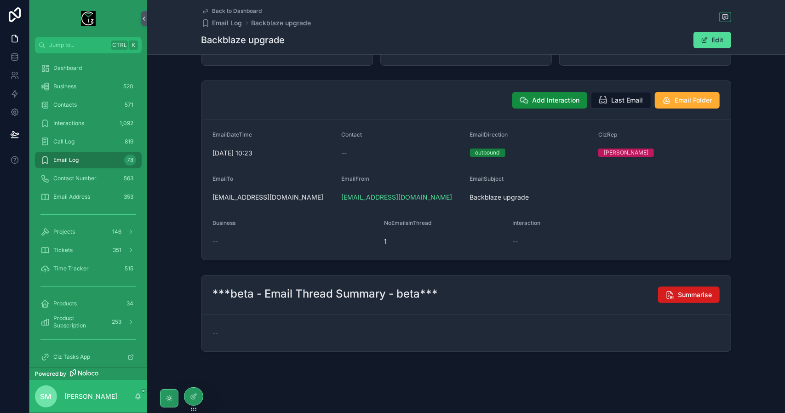
click at [667, 297] on icon "scrollable content" at bounding box center [670, 294] width 9 height 9
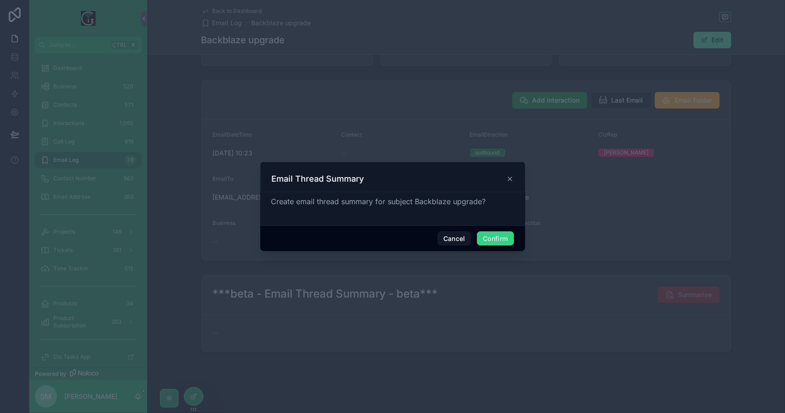
click at [497, 236] on button "Confirm" at bounding box center [495, 238] width 37 height 15
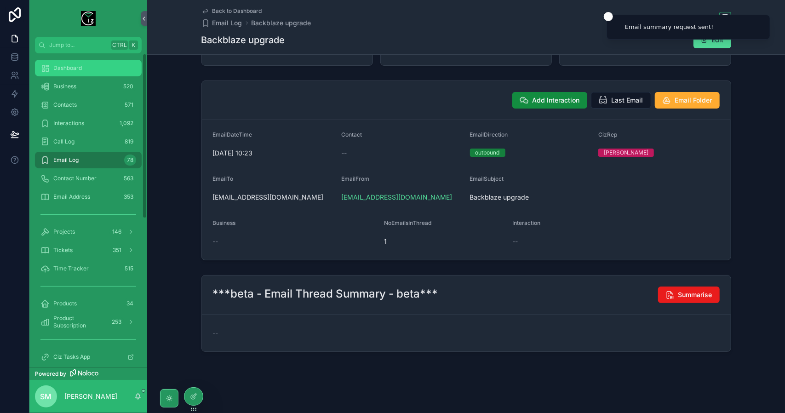
click at [92, 68] on div "Dashboard" at bounding box center [88, 68] width 96 height 15
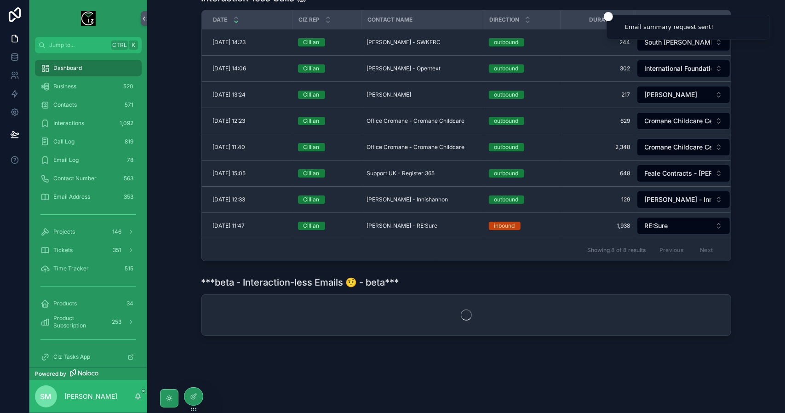
scroll to position [359, 0]
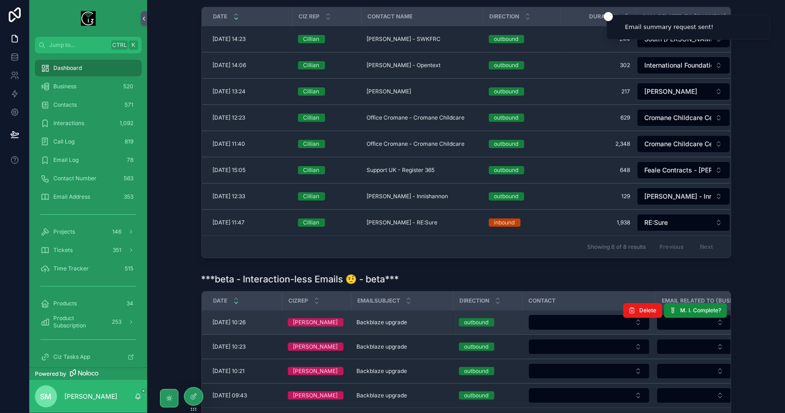
click at [397, 326] on span "Backblaze upgrade" at bounding box center [382, 322] width 51 height 7
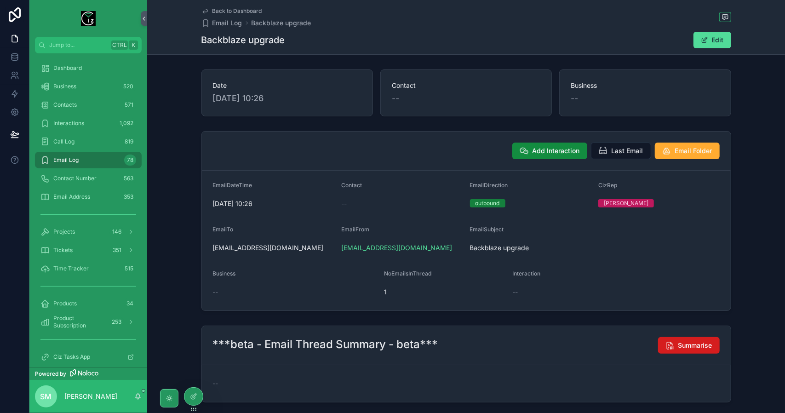
click at [706, 343] on span "Summarise" at bounding box center [696, 345] width 34 height 9
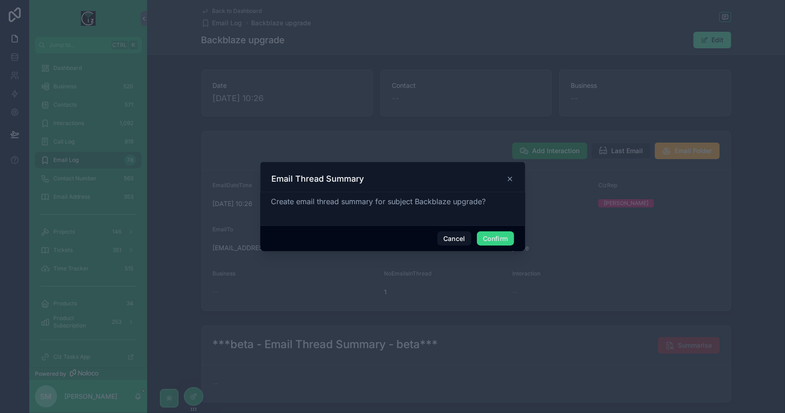
click at [507, 242] on button "Confirm" at bounding box center [495, 238] width 37 height 15
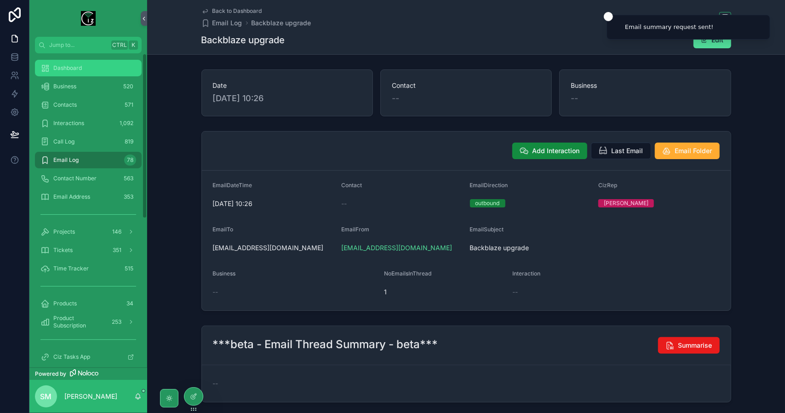
click at [100, 70] on div "Dashboard" at bounding box center [88, 68] width 96 height 15
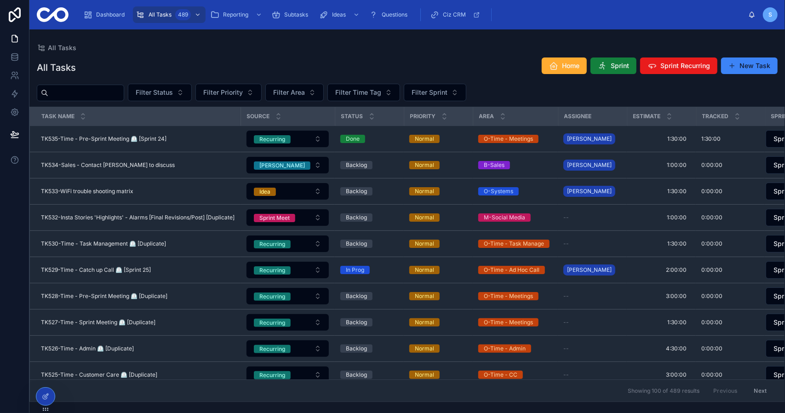
click at [611, 70] on button "Sprint" at bounding box center [614, 66] width 46 height 17
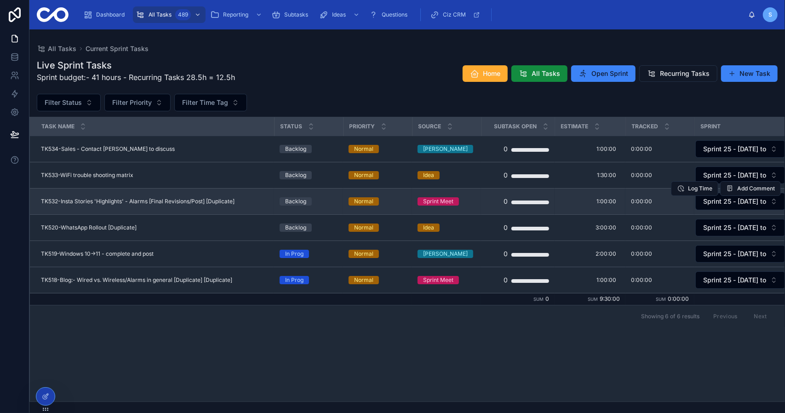
click at [166, 204] on span "TK532-Insta Stories 'Highlights' - Alarms [Final Revisions/Post] [Duplicate]" at bounding box center [138, 201] width 194 height 7
